Goal: Task Accomplishment & Management: Use online tool/utility

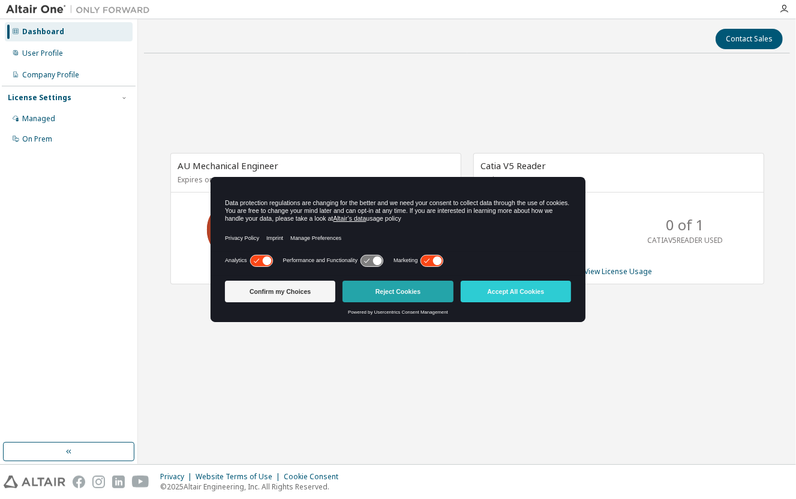
click at [383, 294] on button "Reject Cookies" at bounding box center [398, 292] width 110 height 22
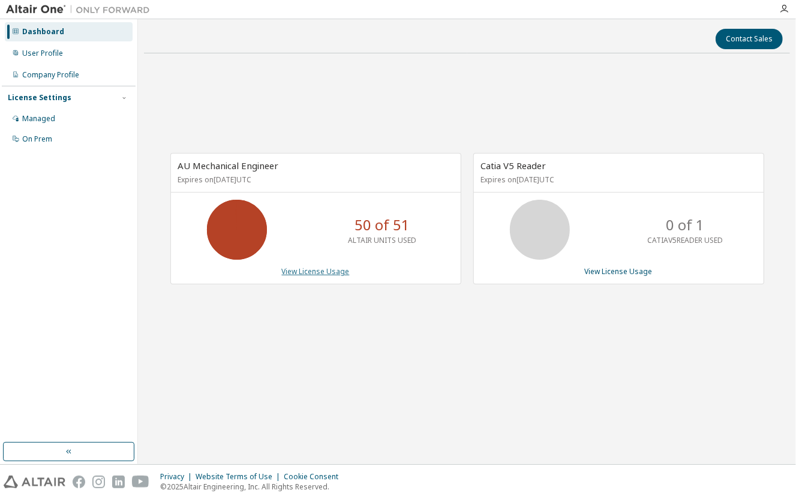
click at [341, 271] on link "View License Usage" at bounding box center [316, 271] width 68 height 10
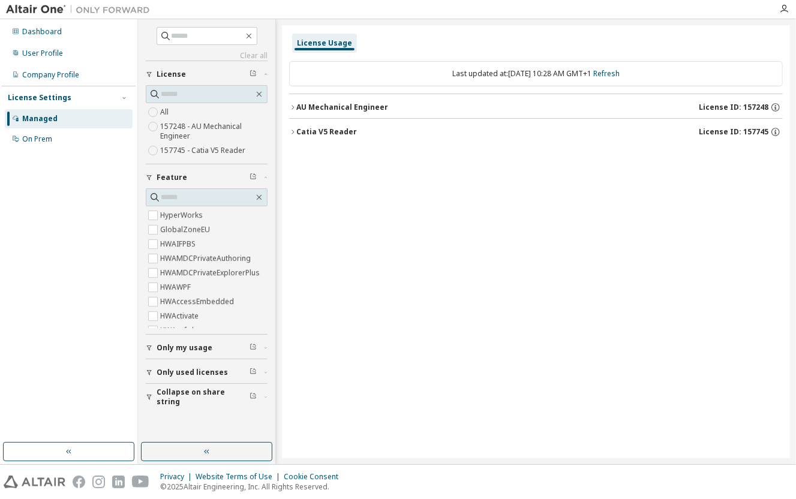
click at [291, 129] on icon "button" at bounding box center [292, 131] width 7 height 7
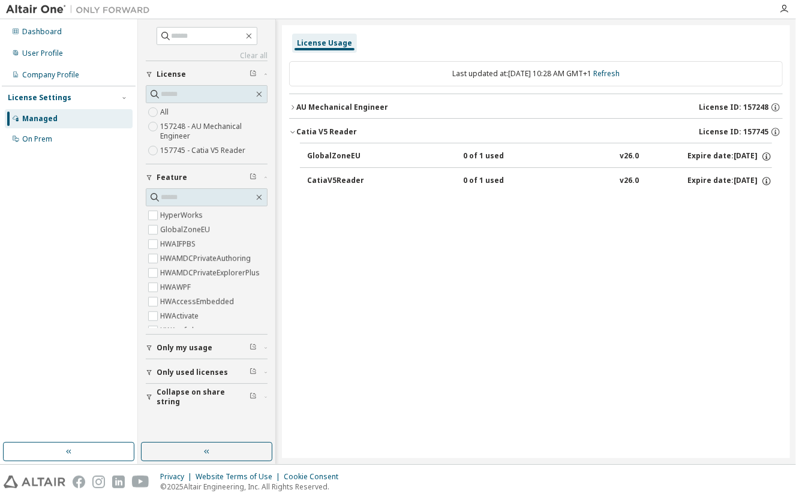
click at [293, 106] on icon "button" at bounding box center [292, 107] width 7 height 7
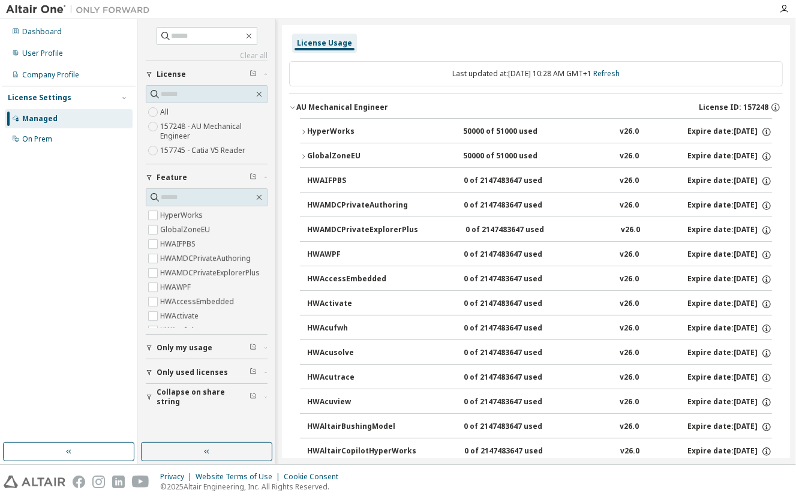
click at [589, 34] on div "License Usage" at bounding box center [536, 43] width 494 height 22
